Goal: Information Seeking & Learning: Understand process/instructions

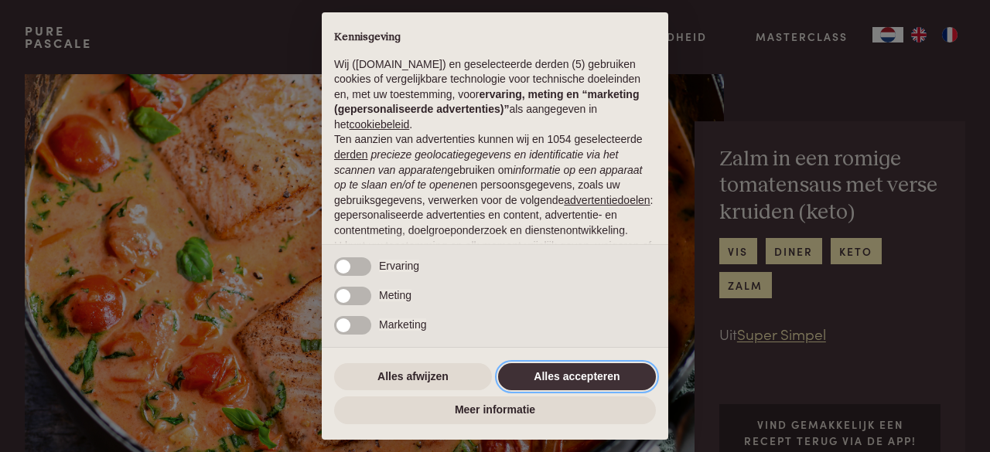
drag, startPoint x: 578, startPoint y: 384, endPoint x: 549, endPoint y: 355, distance: 41.0
click at [578, 382] on button "Alles accepteren" at bounding box center [577, 377] width 158 height 28
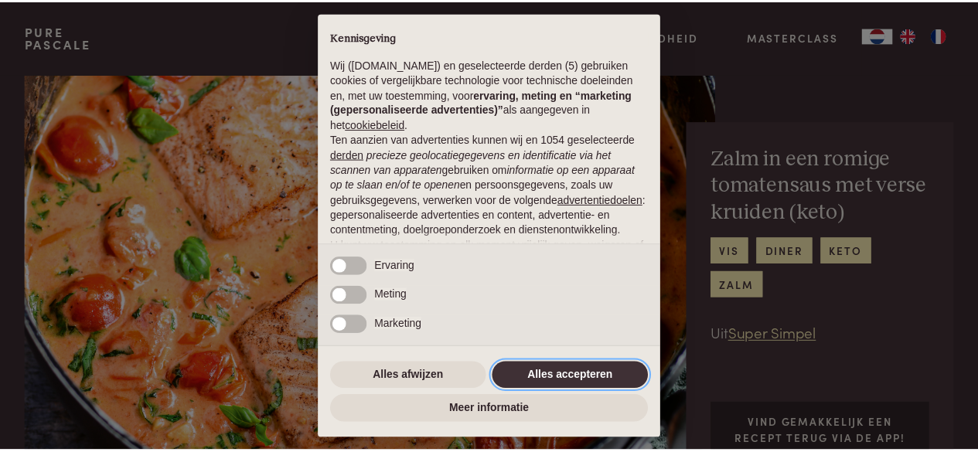
scroll to position [169, 0]
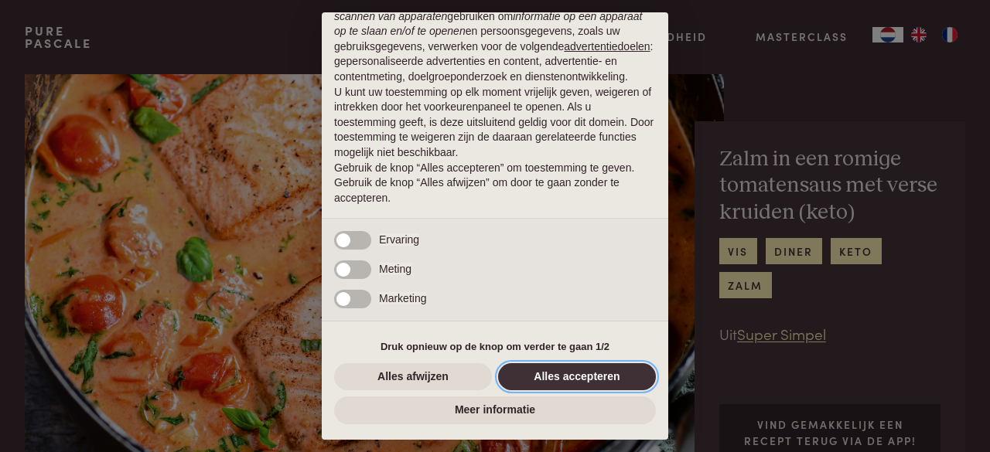
click at [602, 374] on button "Alles accepteren" at bounding box center [577, 377] width 158 height 28
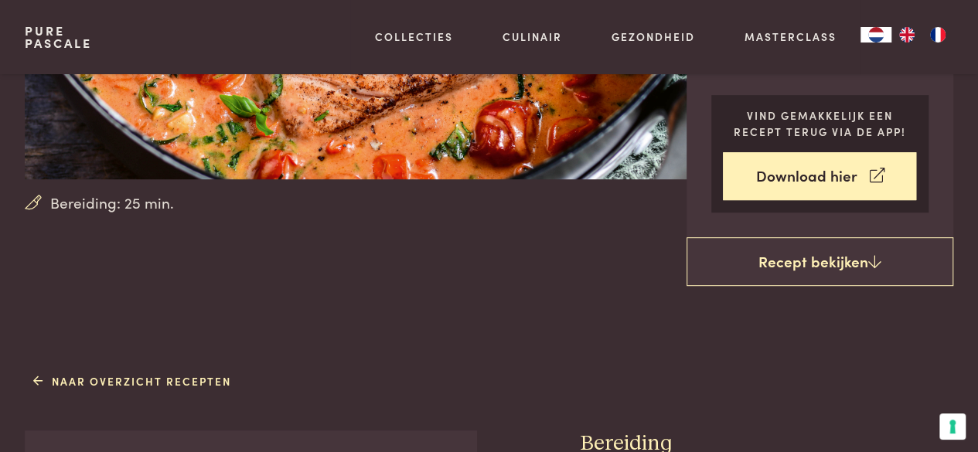
scroll to position [619, 0]
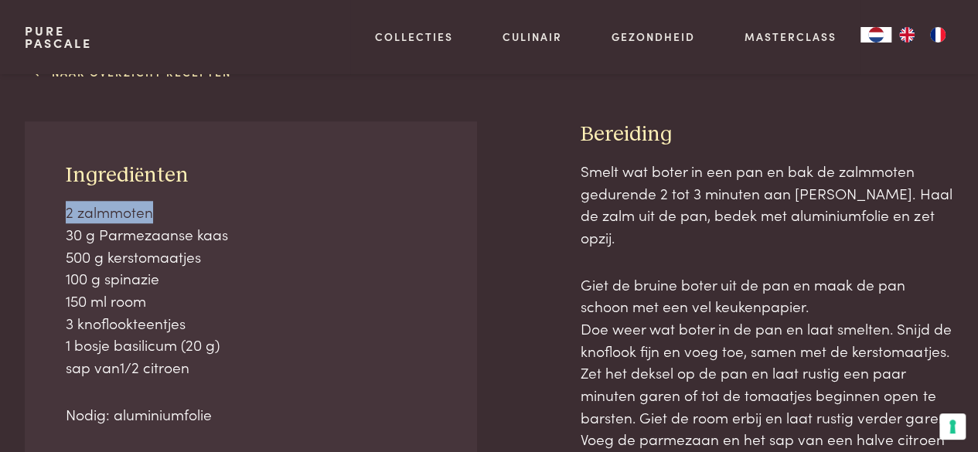
drag, startPoint x: 70, startPoint y: 206, endPoint x: 254, endPoint y: 210, distance: 184.1
click at [254, 210] on p "2 zalmmoten 30 g Parmezaanse kaas 500 g kerstomaatjes 100 g spinazie 150 ml roo…" at bounding box center [251, 290] width 370 height 178
drag, startPoint x: 74, startPoint y: 254, endPoint x: 254, endPoint y: 271, distance: 180.2
click at [254, 271] on p "2 zalmmoten 30 g Parmezaanse kaas 500 g kerstomaatjes 100 g spinazie 150 ml roo…" at bounding box center [251, 290] width 370 height 178
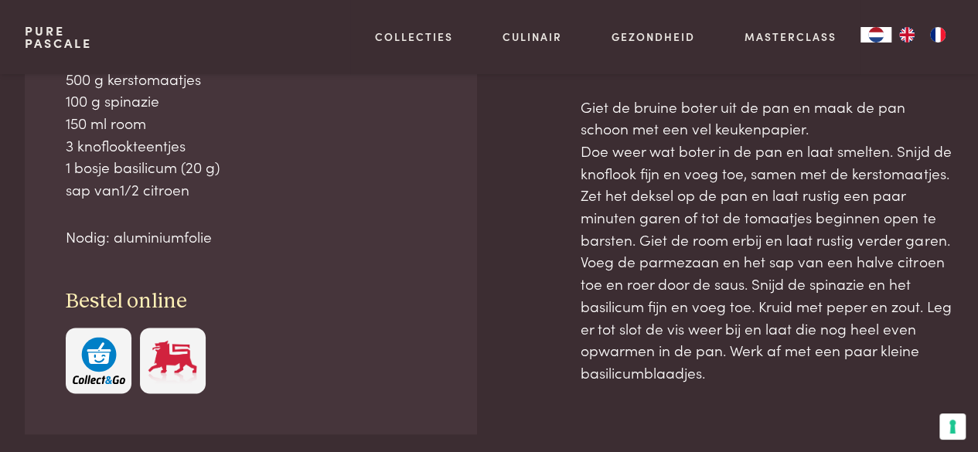
scroll to position [773, 0]
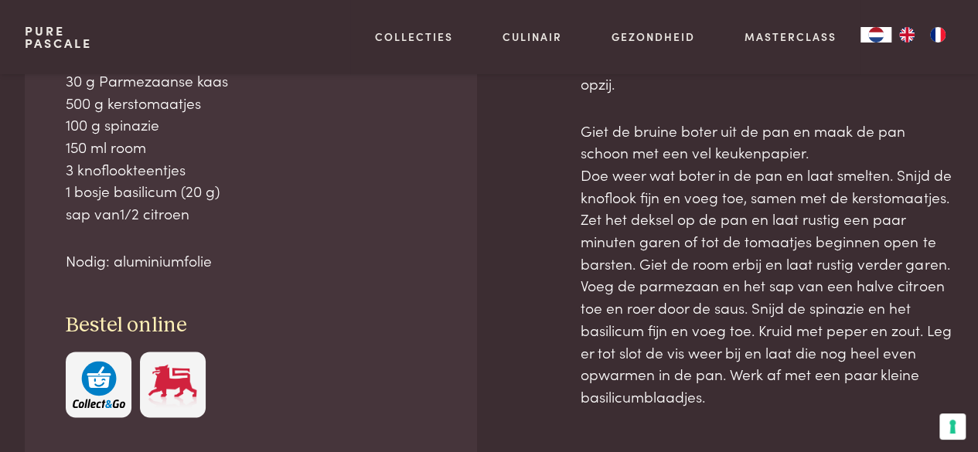
scroll to position [807, 0]
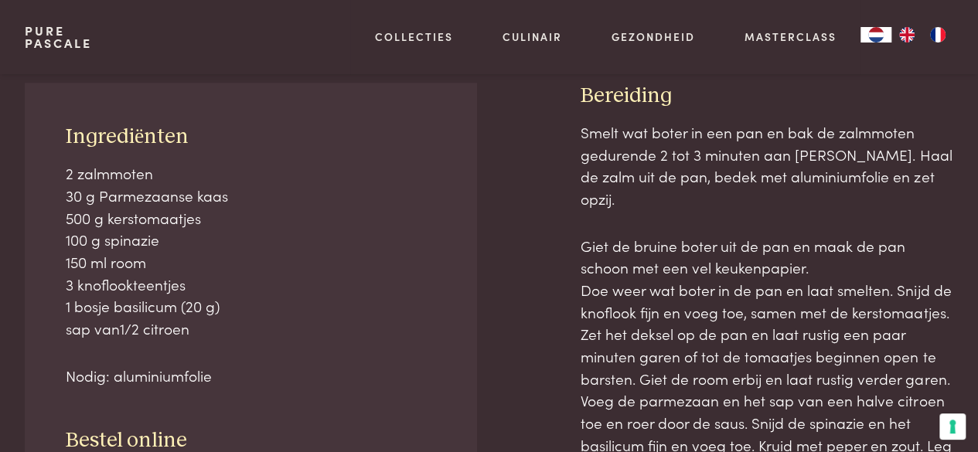
scroll to position [658, 0]
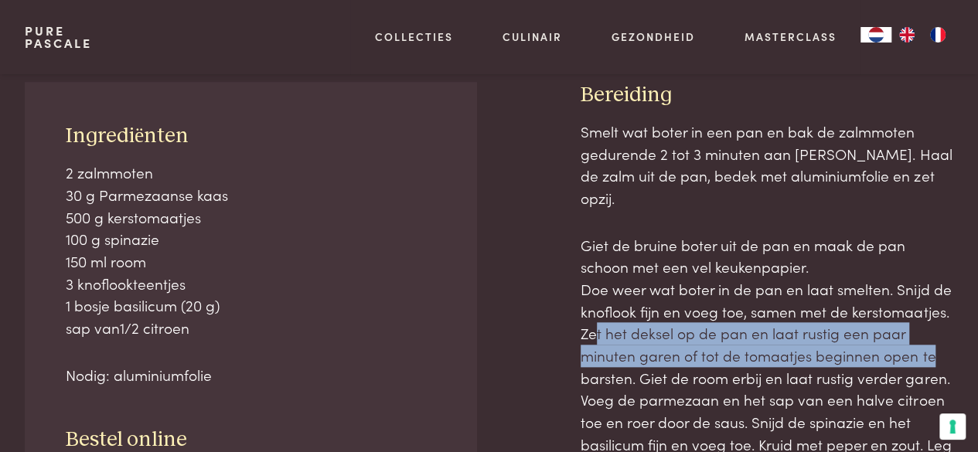
drag, startPoint x: 585, startPoint y: 308, endPoint x: 920, endPoint y: 328, distance: 334.7
click at [922, 326] on p "Giet de bruine boter uit de pan en maak de pan schoon met een vel keukenpapier.…" at bounding box center [767, 378] width 373 height 288
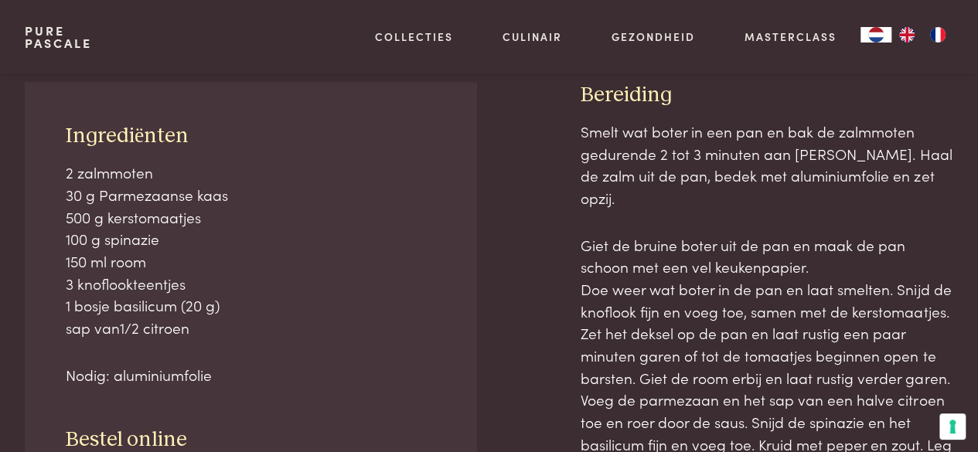
click at [553, 319] on div at bounding box center [528, 379] width 55 height 595
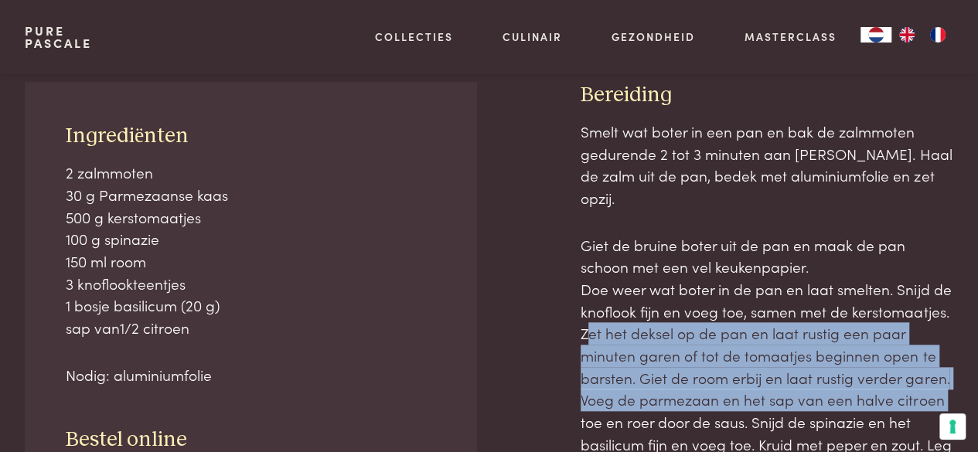
drag, startPoint x: 581, startPoint y: 312, endPoint x: 964, endPoint y: 378, distance: 388.5
click at [964, 378] on div "Naar overzicht recepten Ingrediënten 2 zalmmoten 30 g Parmezaanse kaas 500 g ke…" at bounding box center [489, 348] width 978 height 658
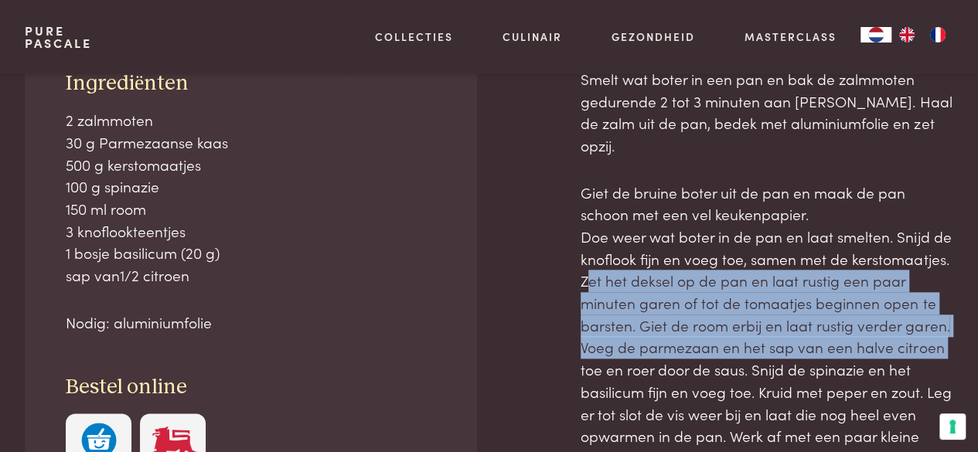
scroll to position [735, 0]
